Goal: Task Accomplishment & Management: Manage account settings

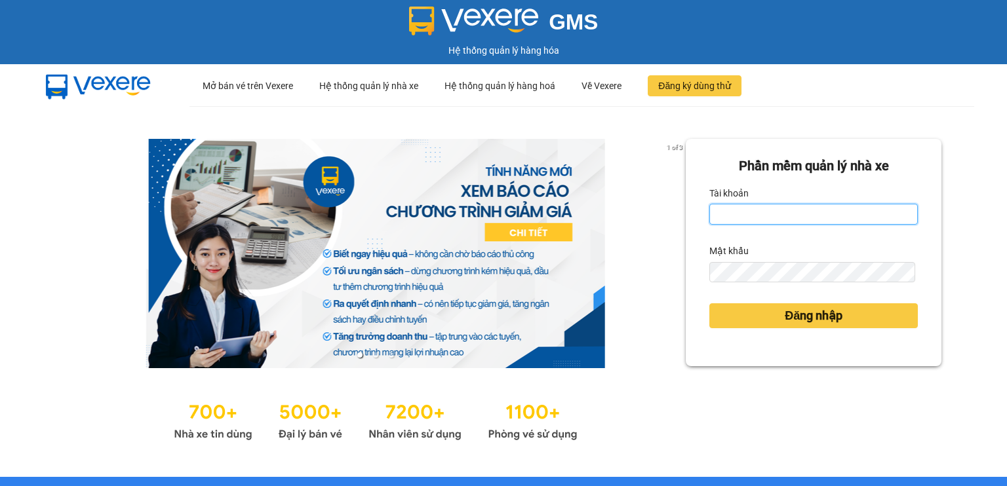
click at [719, 214] on input "Tài khoản" at bounding box center [813, 214] width 208 height 21
type input "ngai.vie"
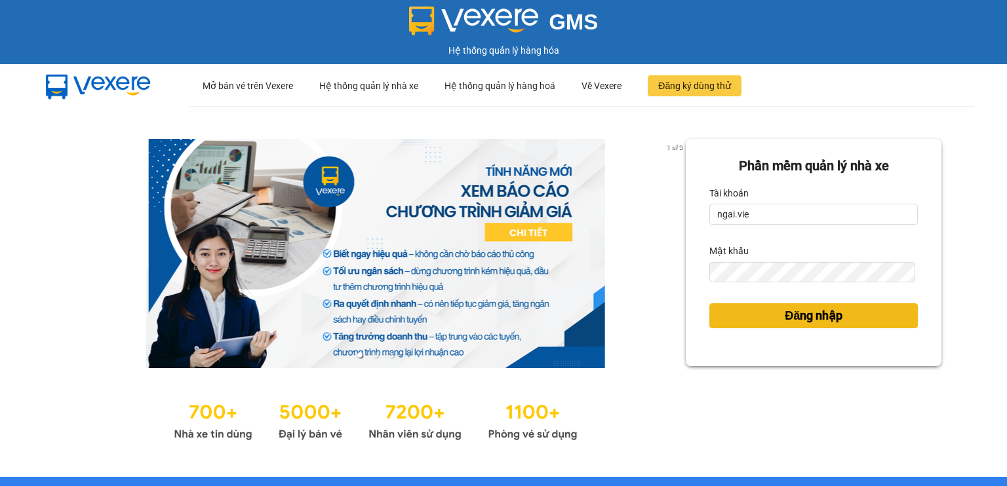
click at [785, 320] on span "Đăng nhập" at bounding box center [814, 316] width 58 height 18
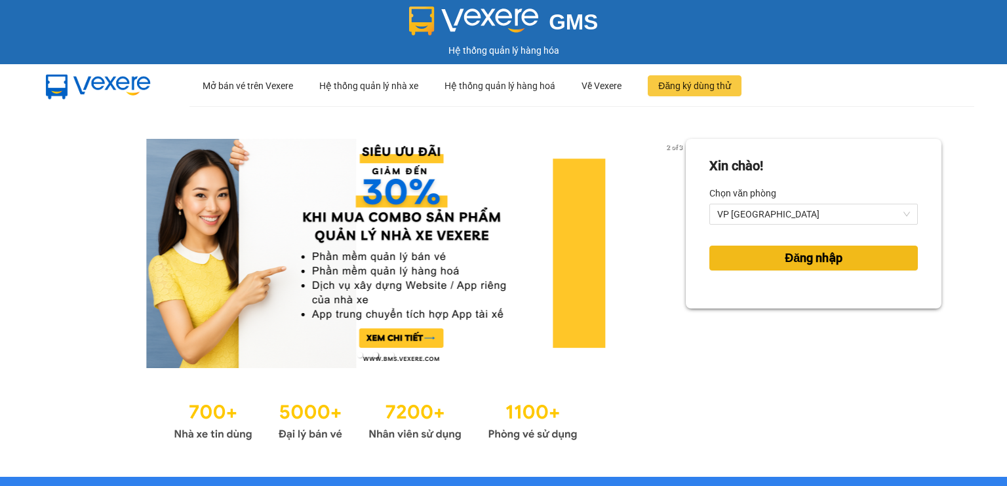
click at [805, 256] on span "Đăng nhập" at bounding box center [814, 258] width 58 height 18
